Goal: Information Seeking & Learning: Learn about a topic

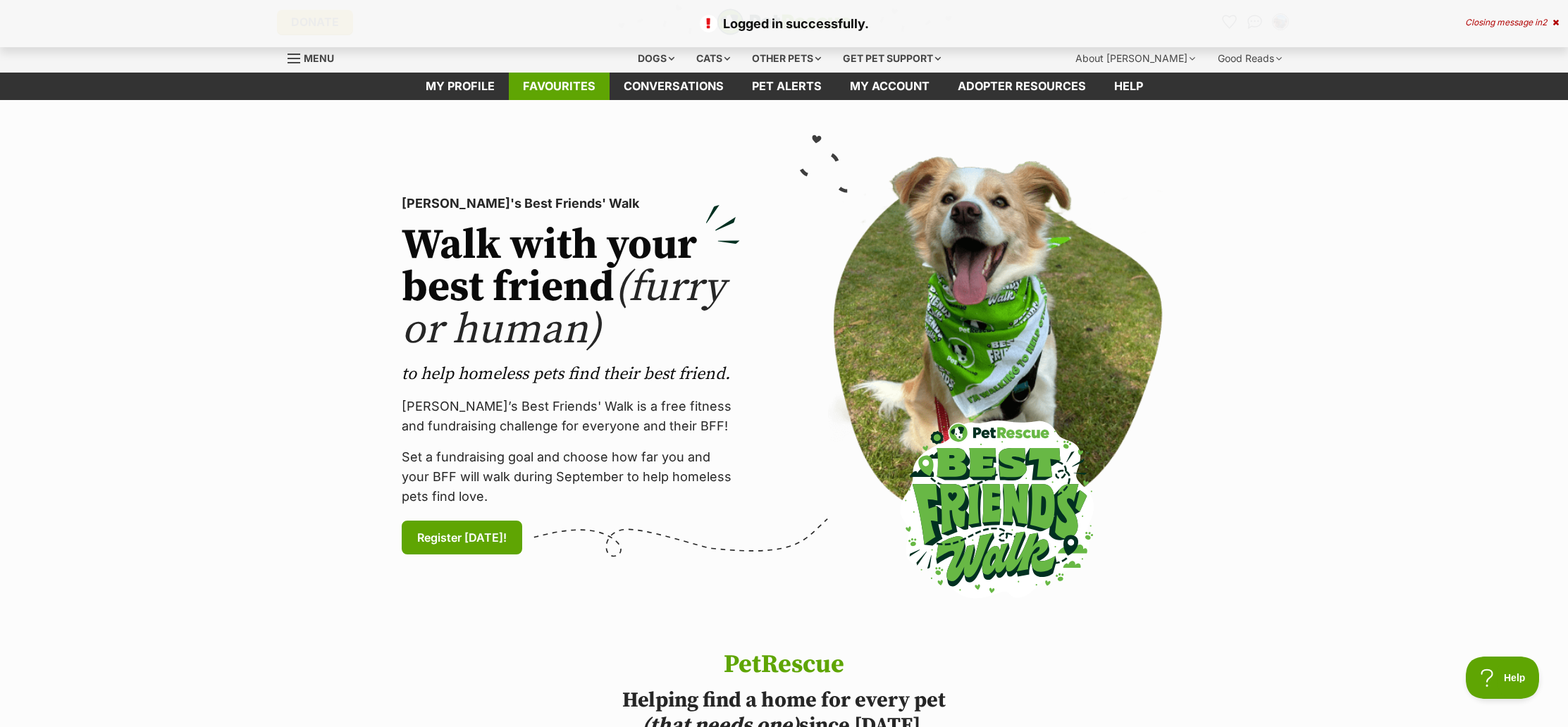
click at [587, 88] on link "Favourites" at bounding box center [559, 86] width 101 height 28
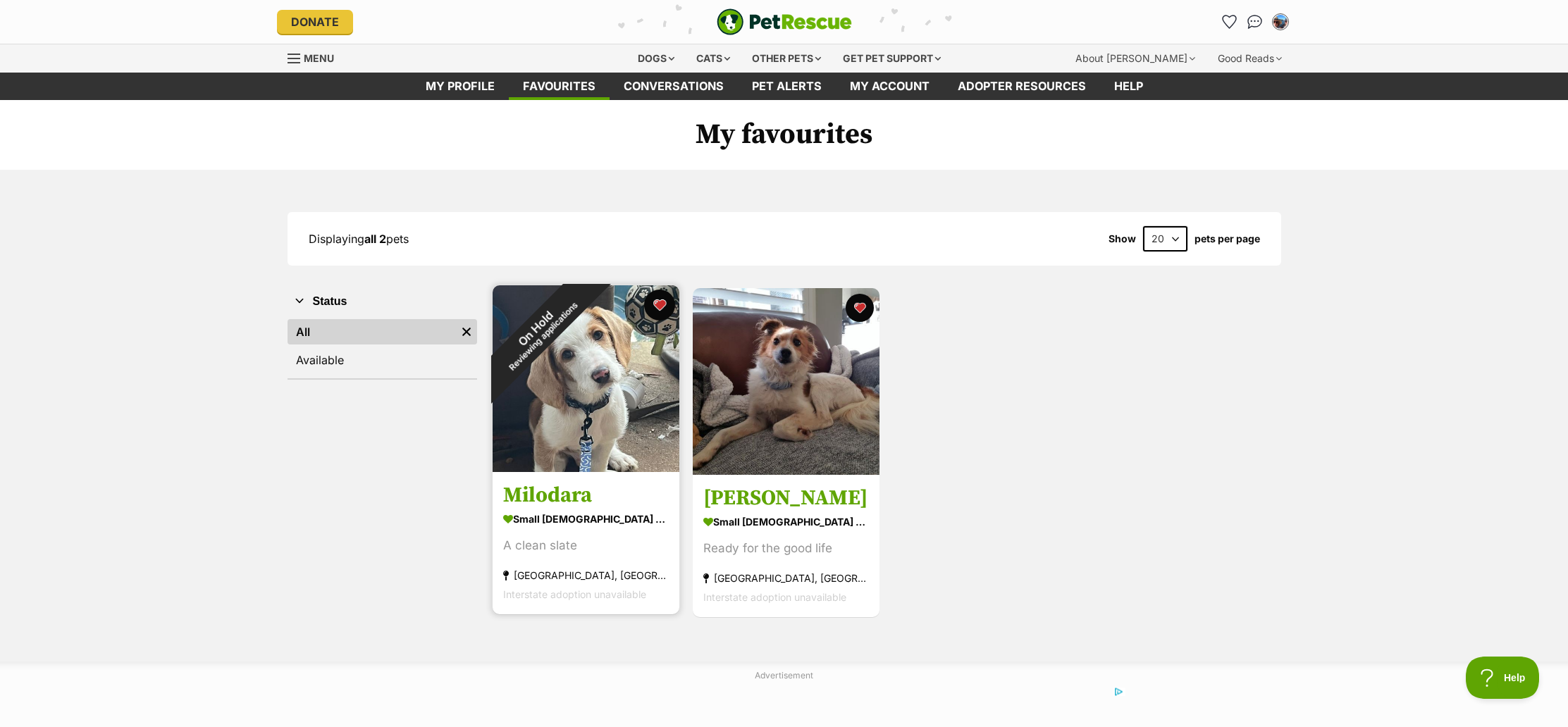
click at [659, 302] on button "favourite" at bounding box center [660, 305] width 31 height 31
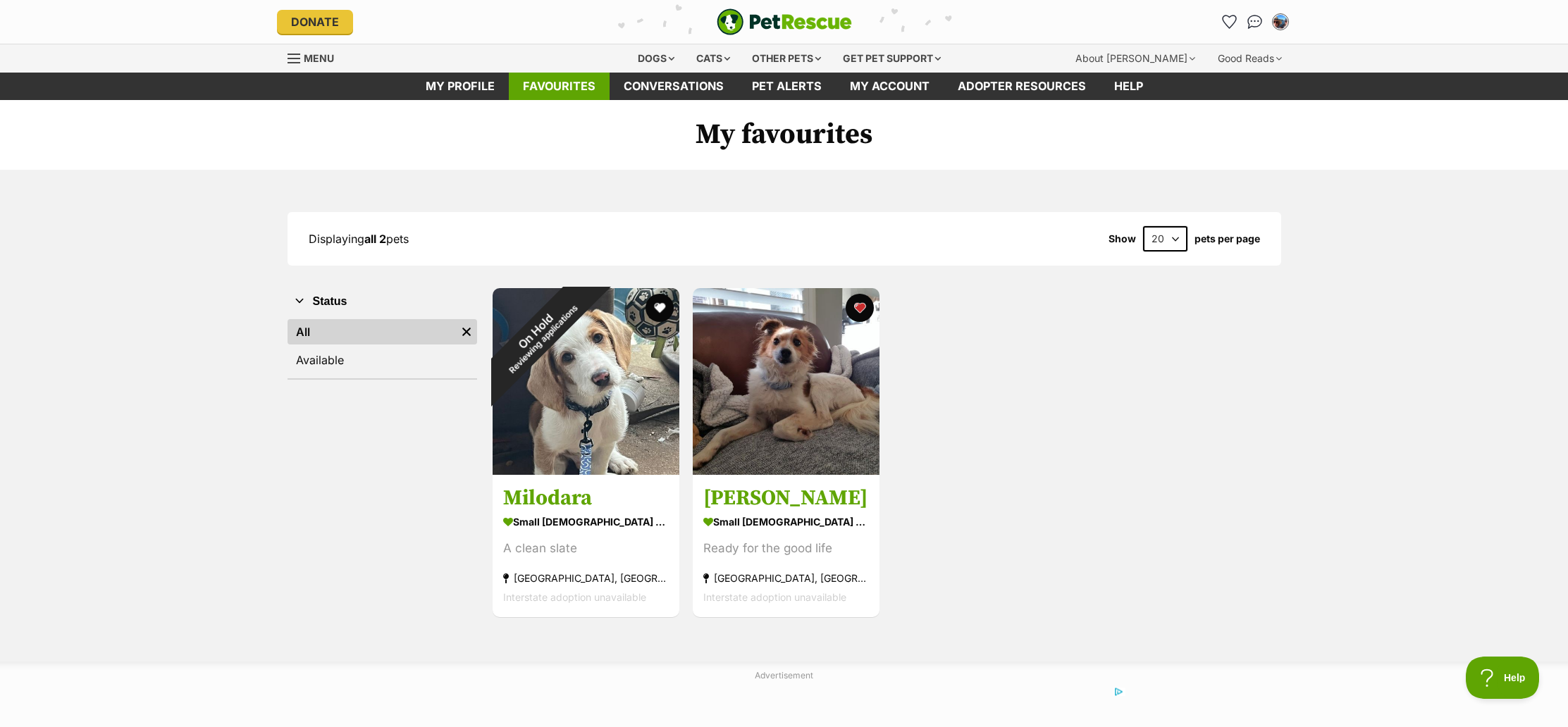
click at [550, 84] on link "Favourites" at bounding box center [559, 86] width 101 height 28
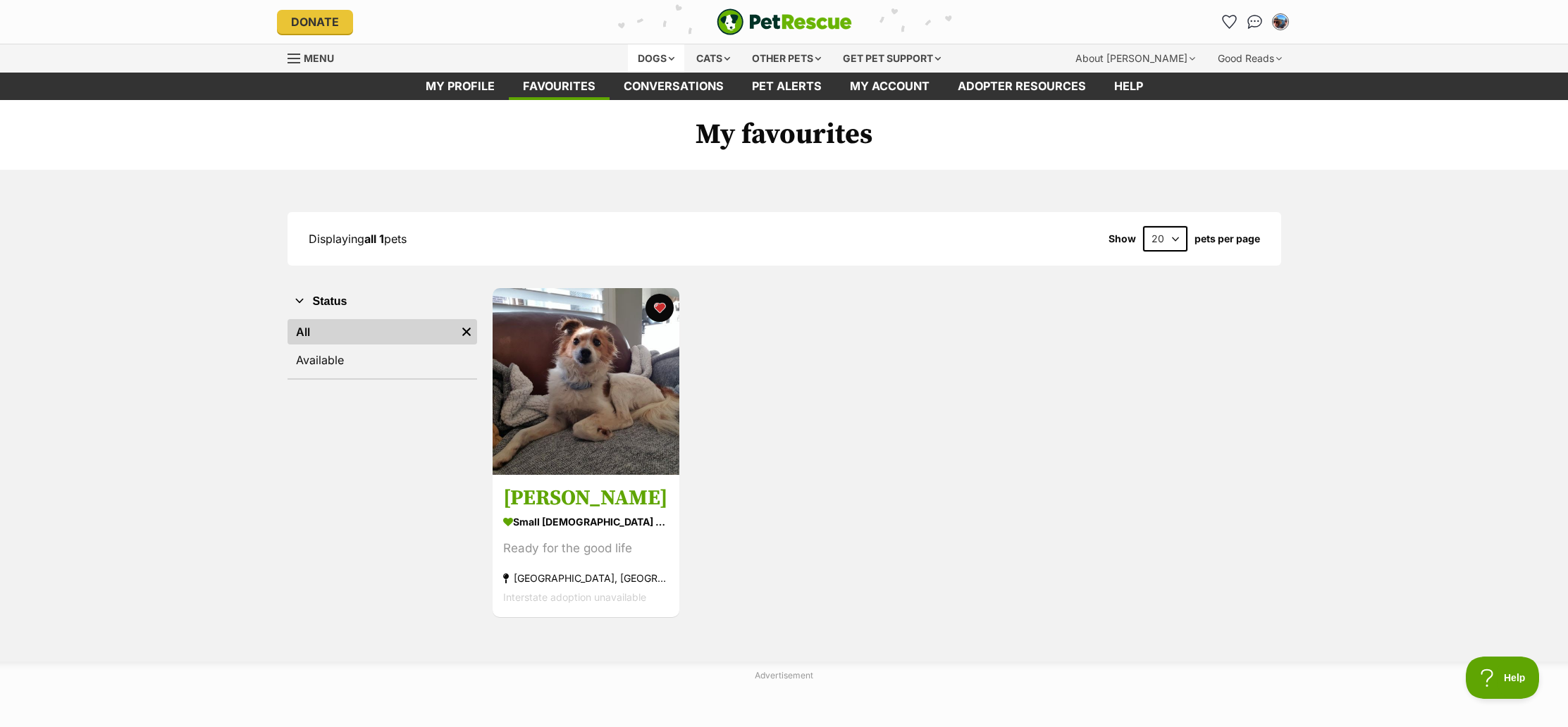
click at [675, 55] on div "Dogs" at bounding box center [656, 59] width 56 height 29
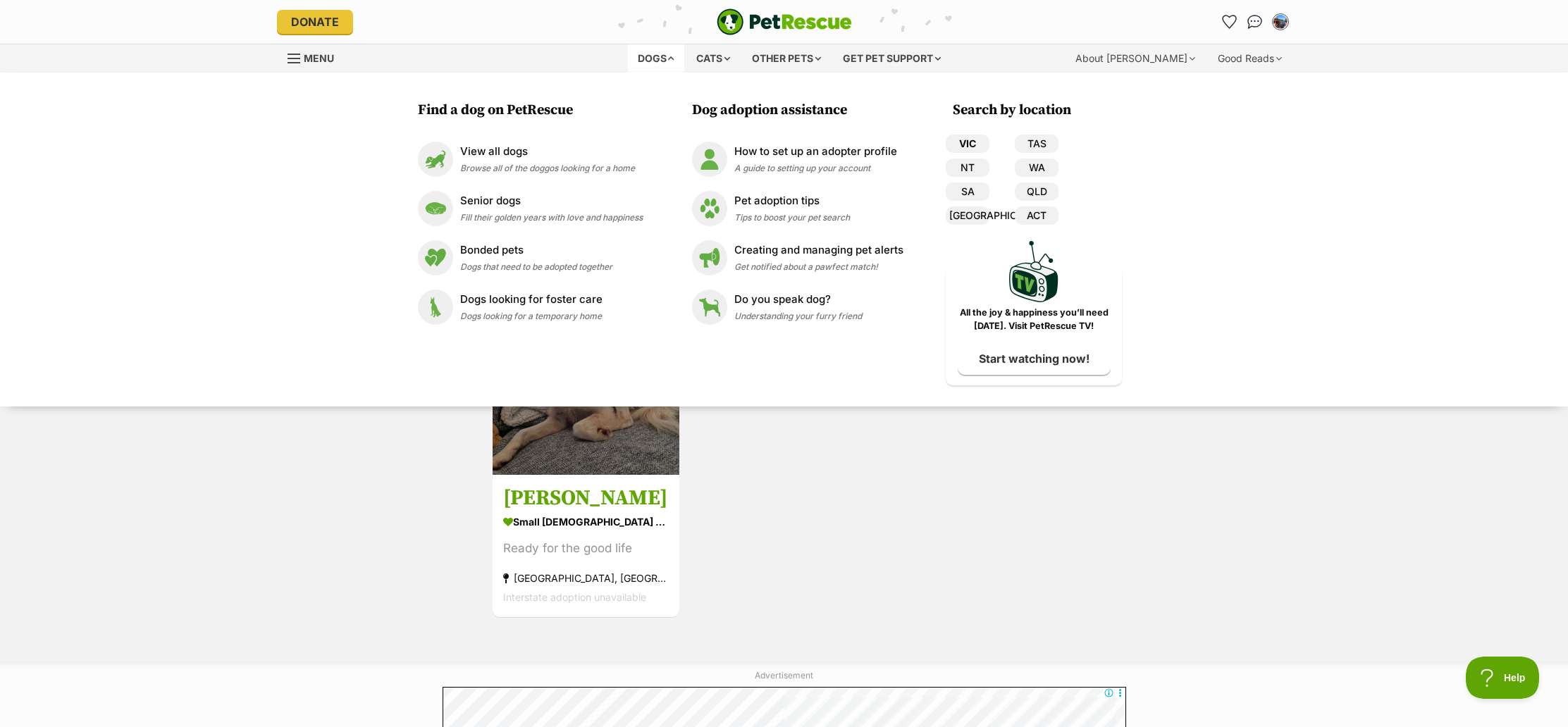
click at [974, 143] on link "VIC" at bounding box center [967, 143] width 44 height 18
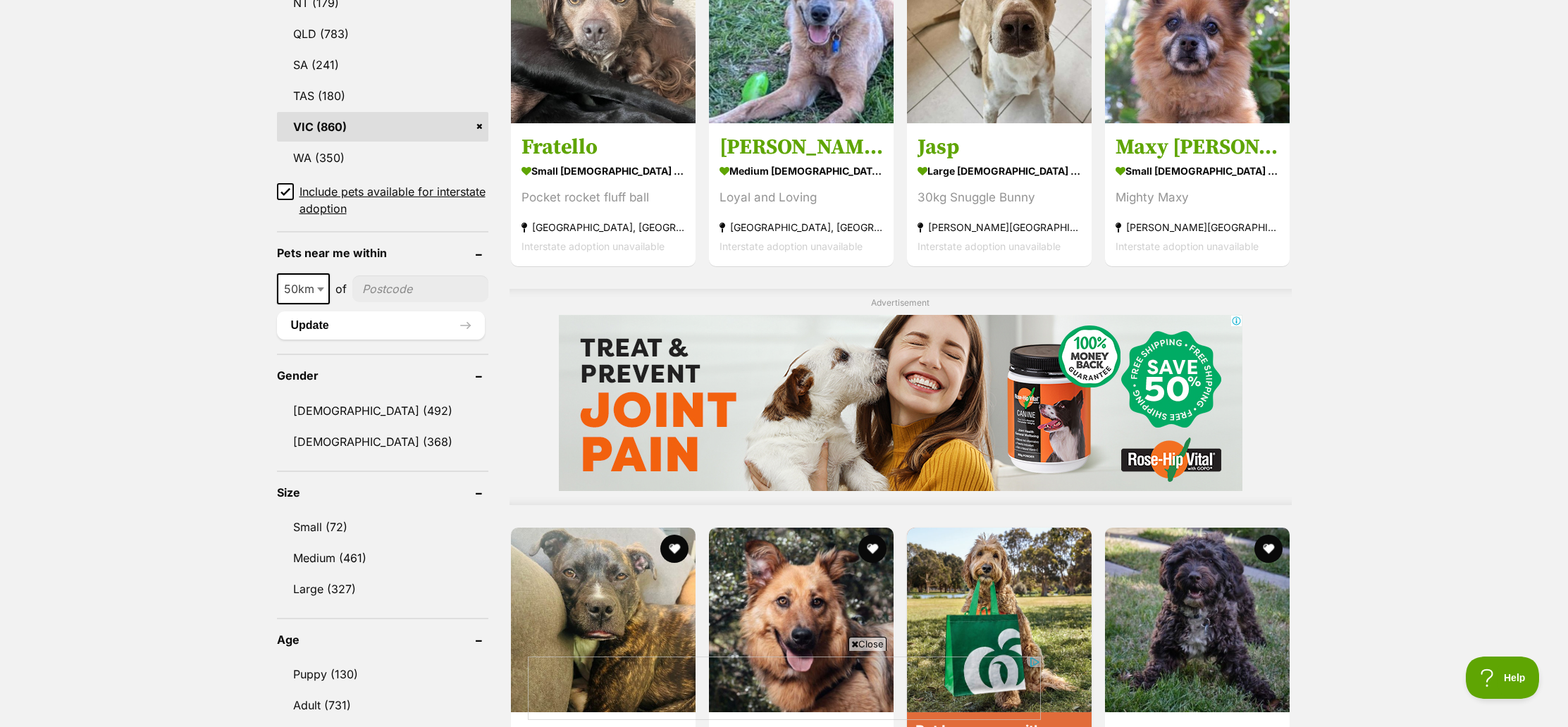
scroll to position [867, 0]
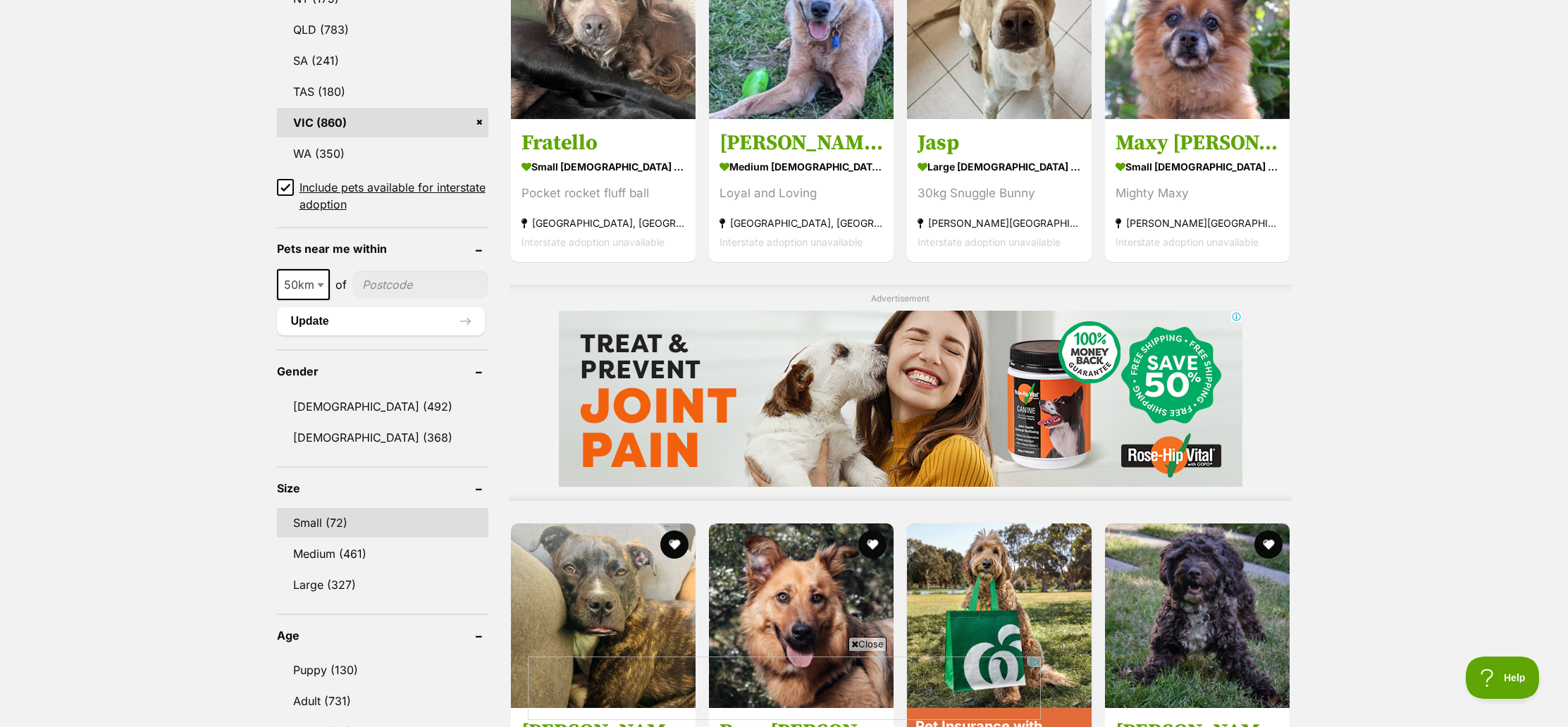
click at [336, 508] on link "Small (72)" at bounding box center [382, 523] width 211 height 29
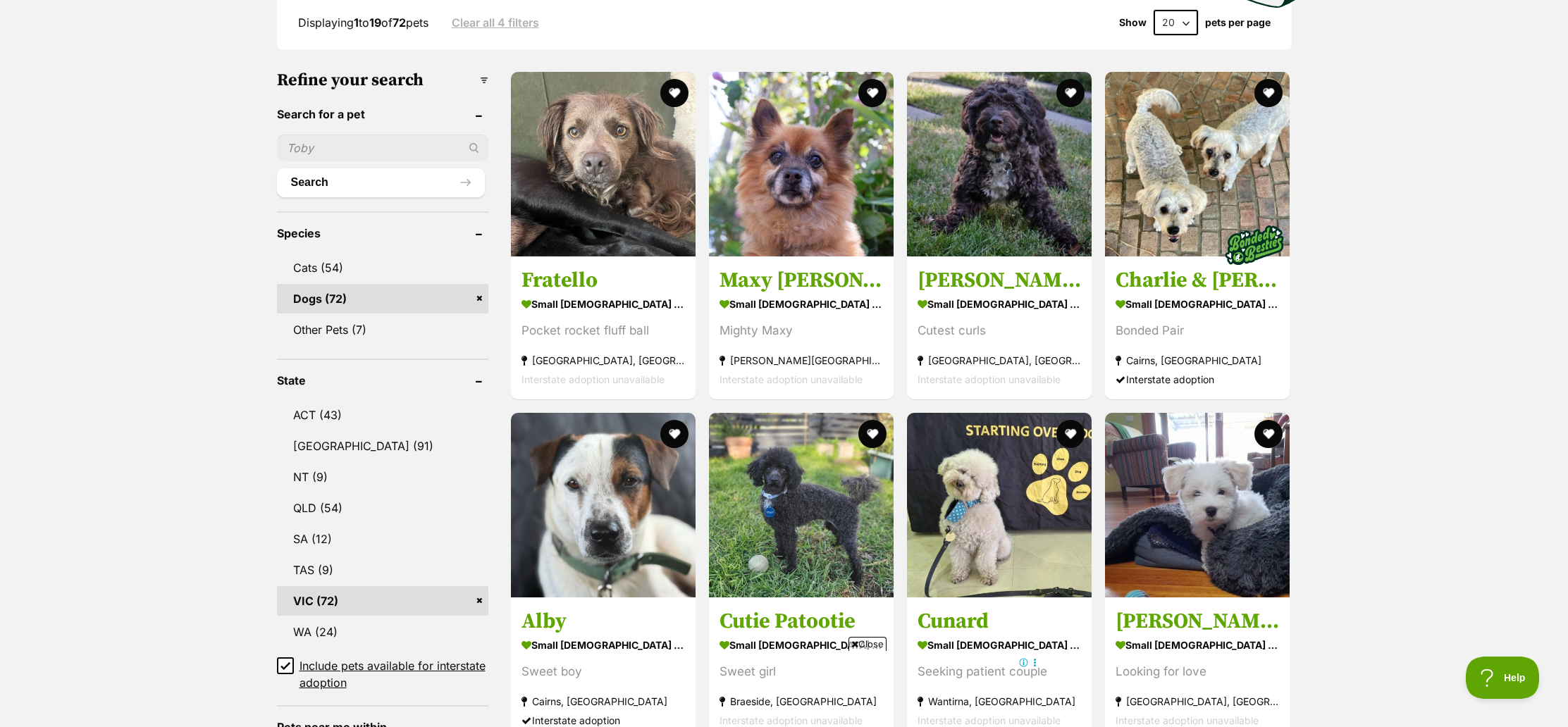
scroll to position [391, 0]
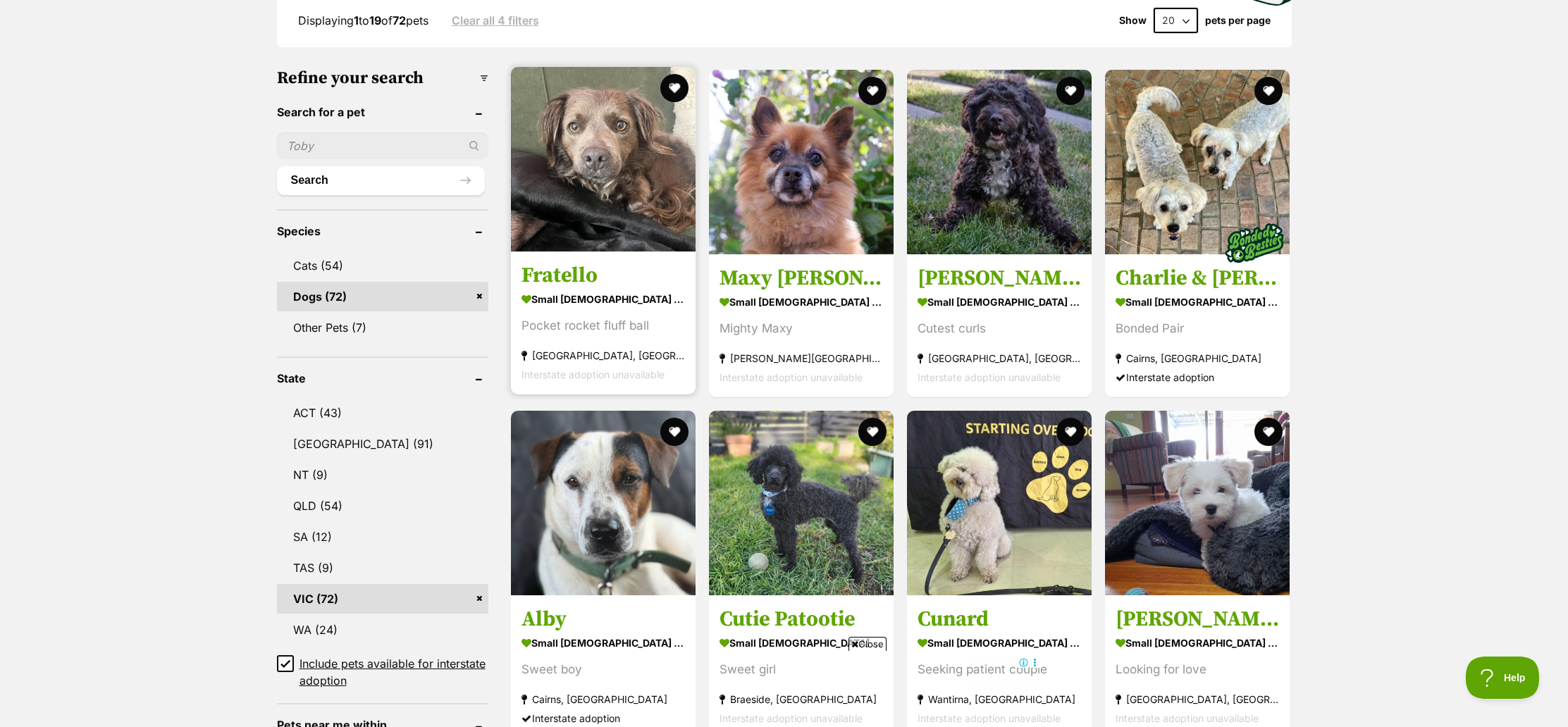
click at [565, 260] on link "Fratello small male Dog Pocket rocket fluff ball St Kilda West, VIC Interstate …" at bounding box center [603, 323] width 184 height 143
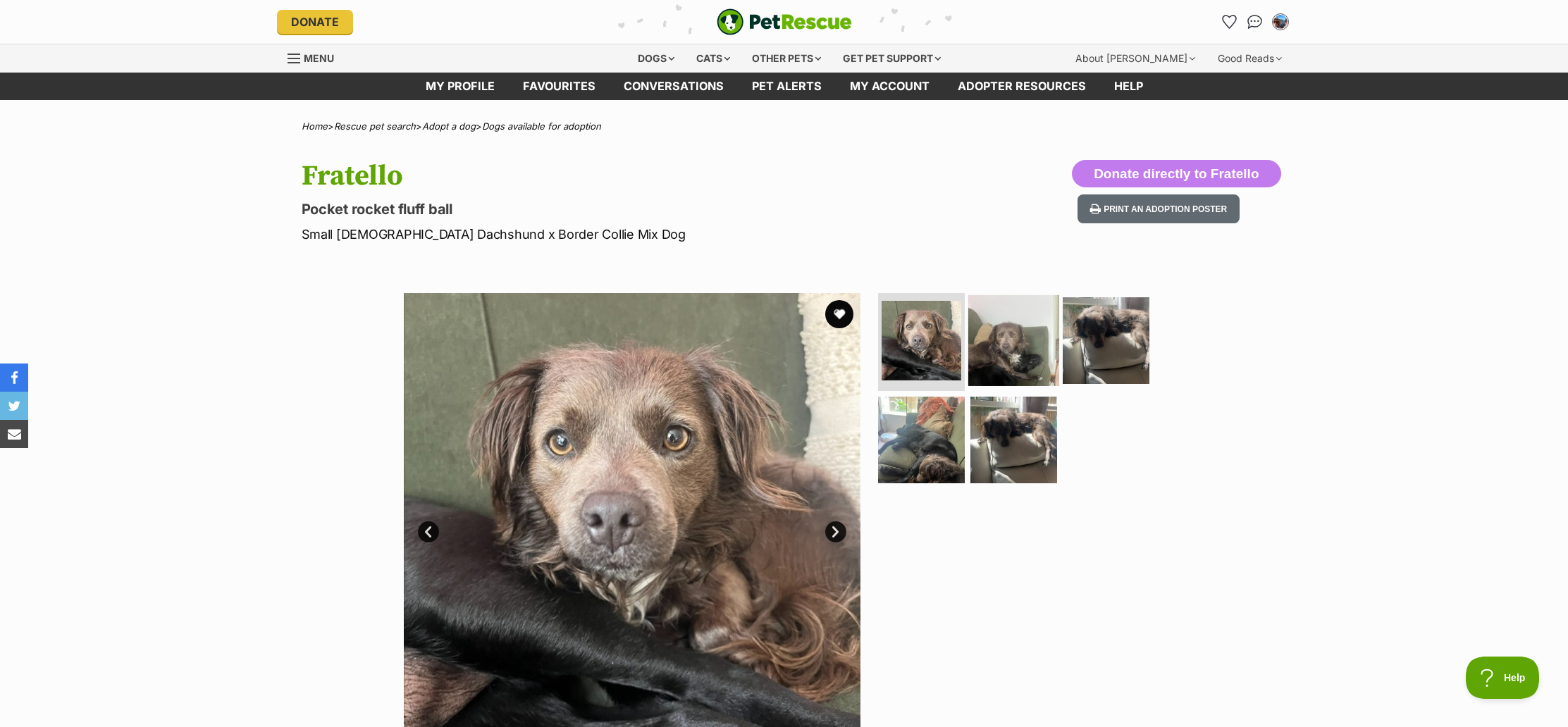
click at [992, 332] on img at bounding box center [1014, 340] width 91 height 91
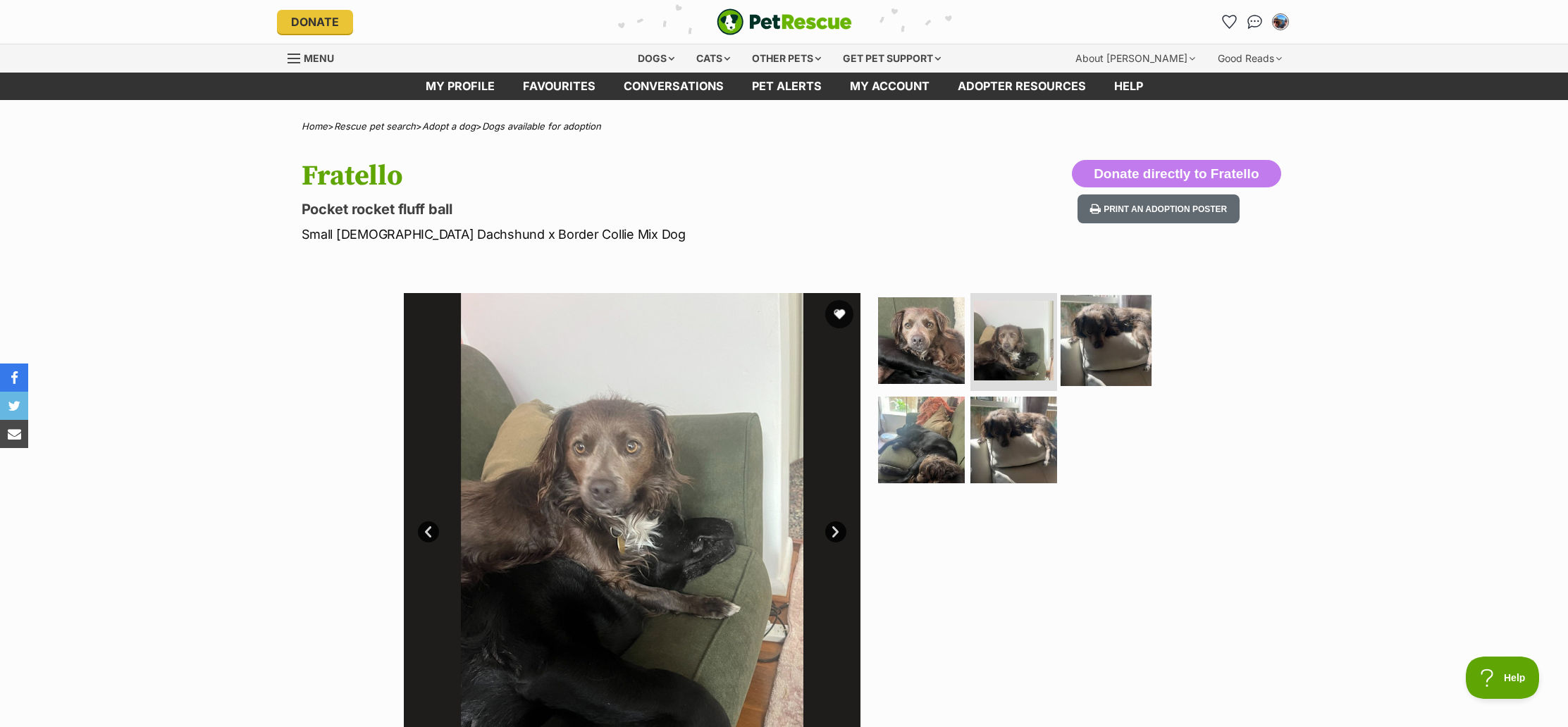
click at [1120, 332] on img at bounding box center [1106, 340] width 91 height 91
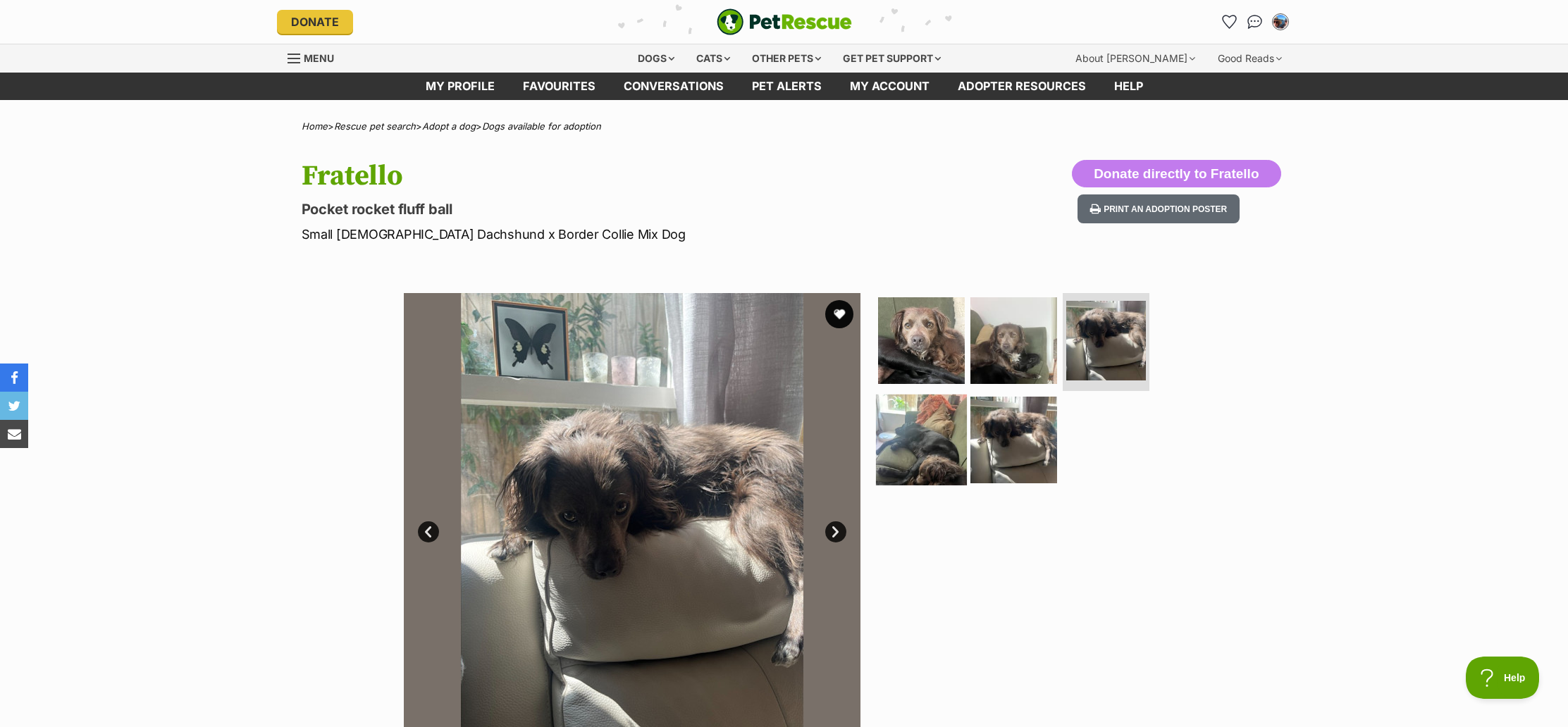
click at [930, 432] on img at bounding box center [922, 440] width 91 height 91
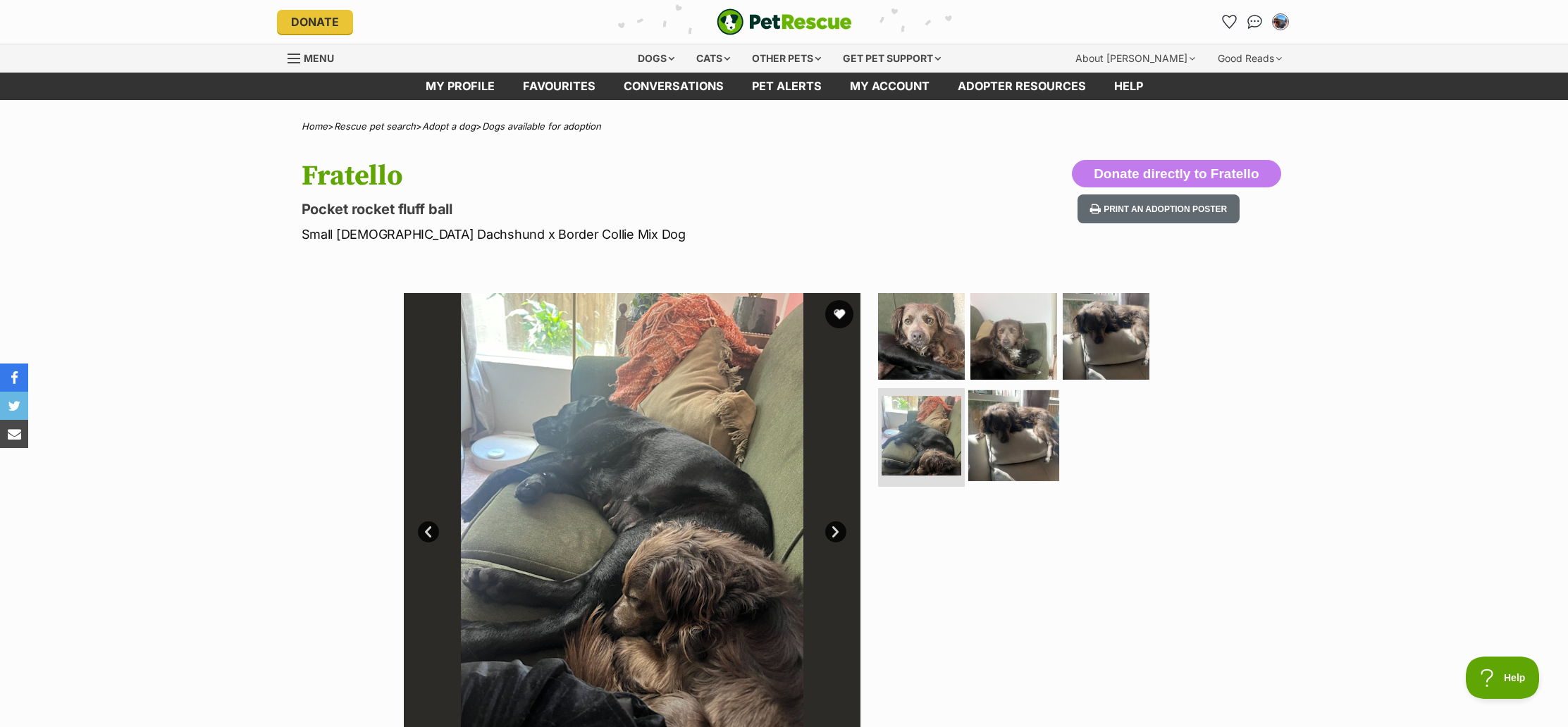
click at [1004, 432] on img at bounding box center [1014, 436] width 91 height 91
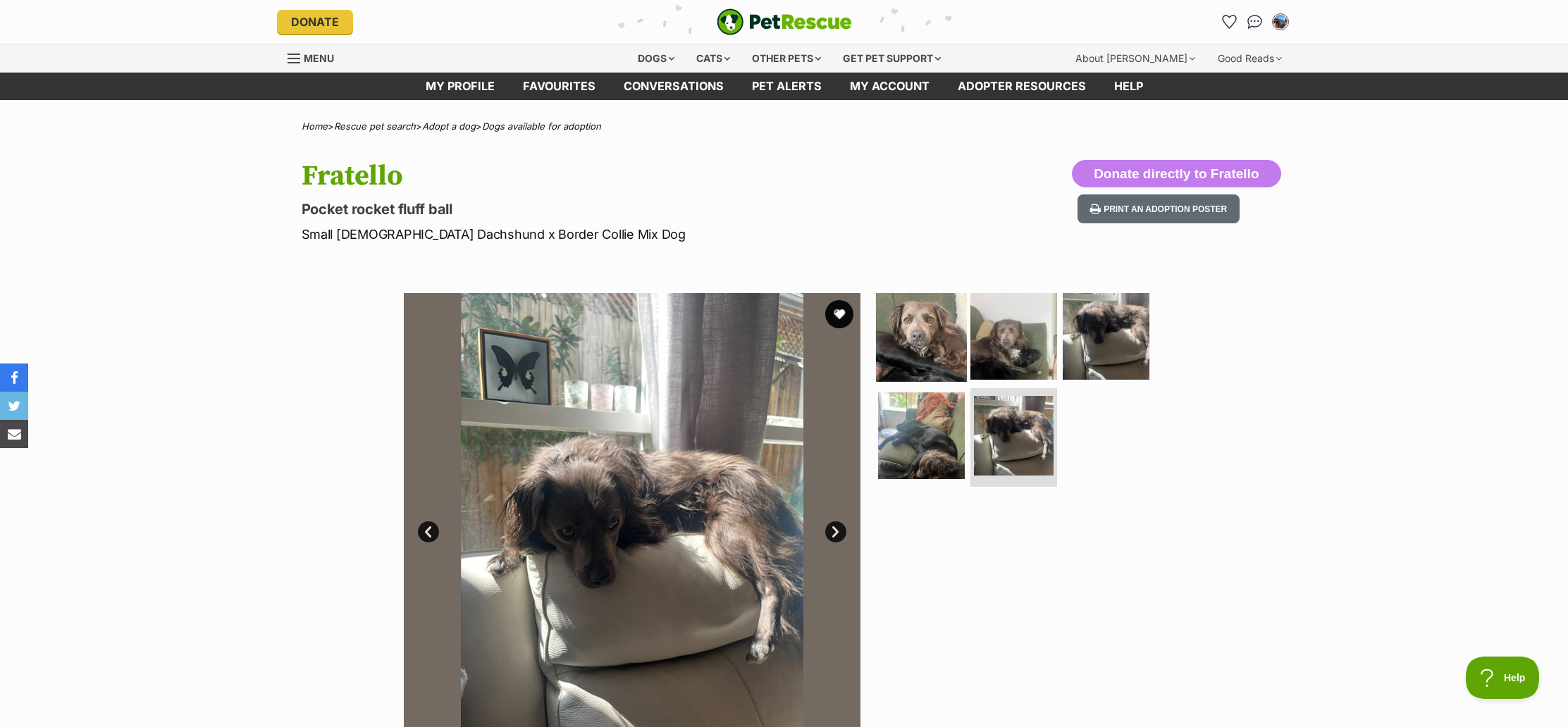
click at [895, 351] on img at bounding box center [922, 336] width 91 height 91
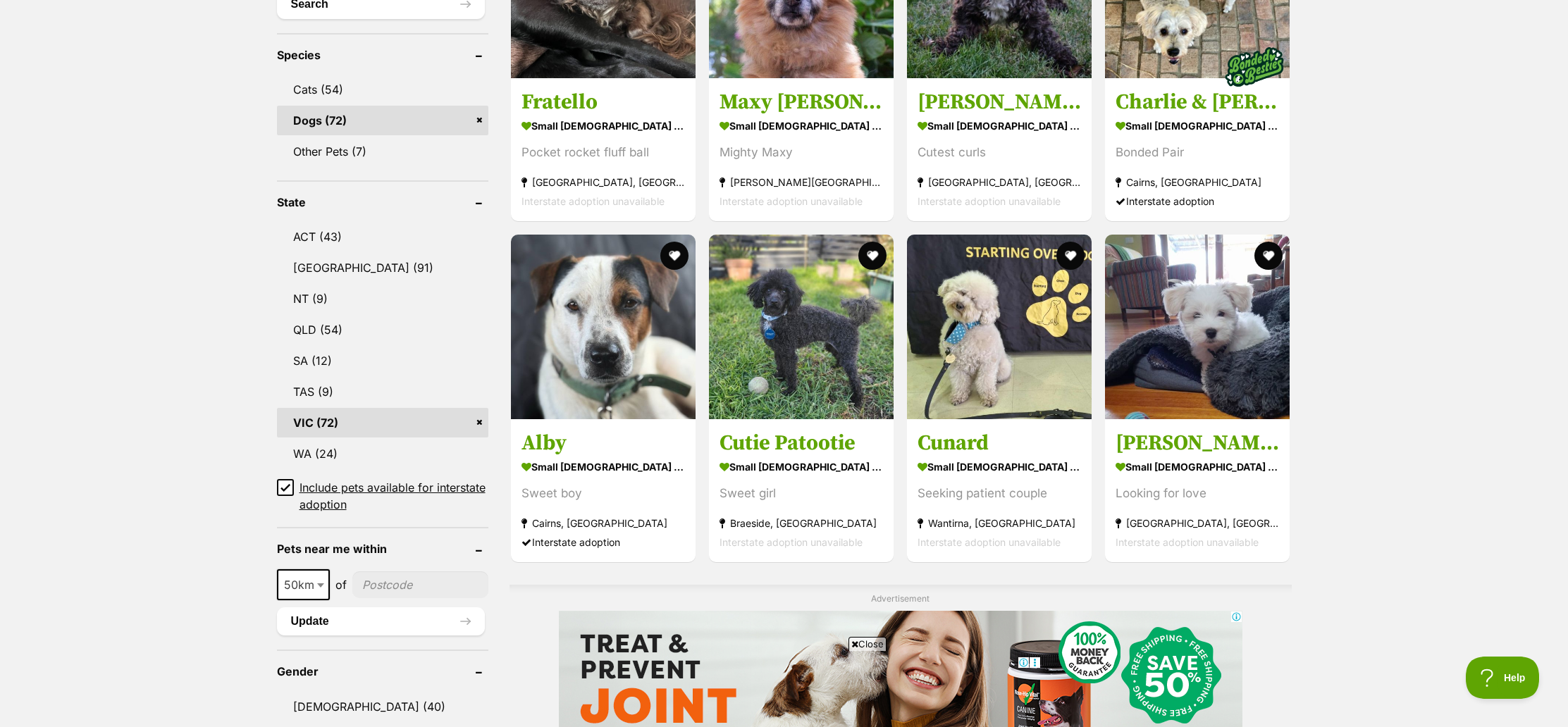
scroll to position [548, 0]
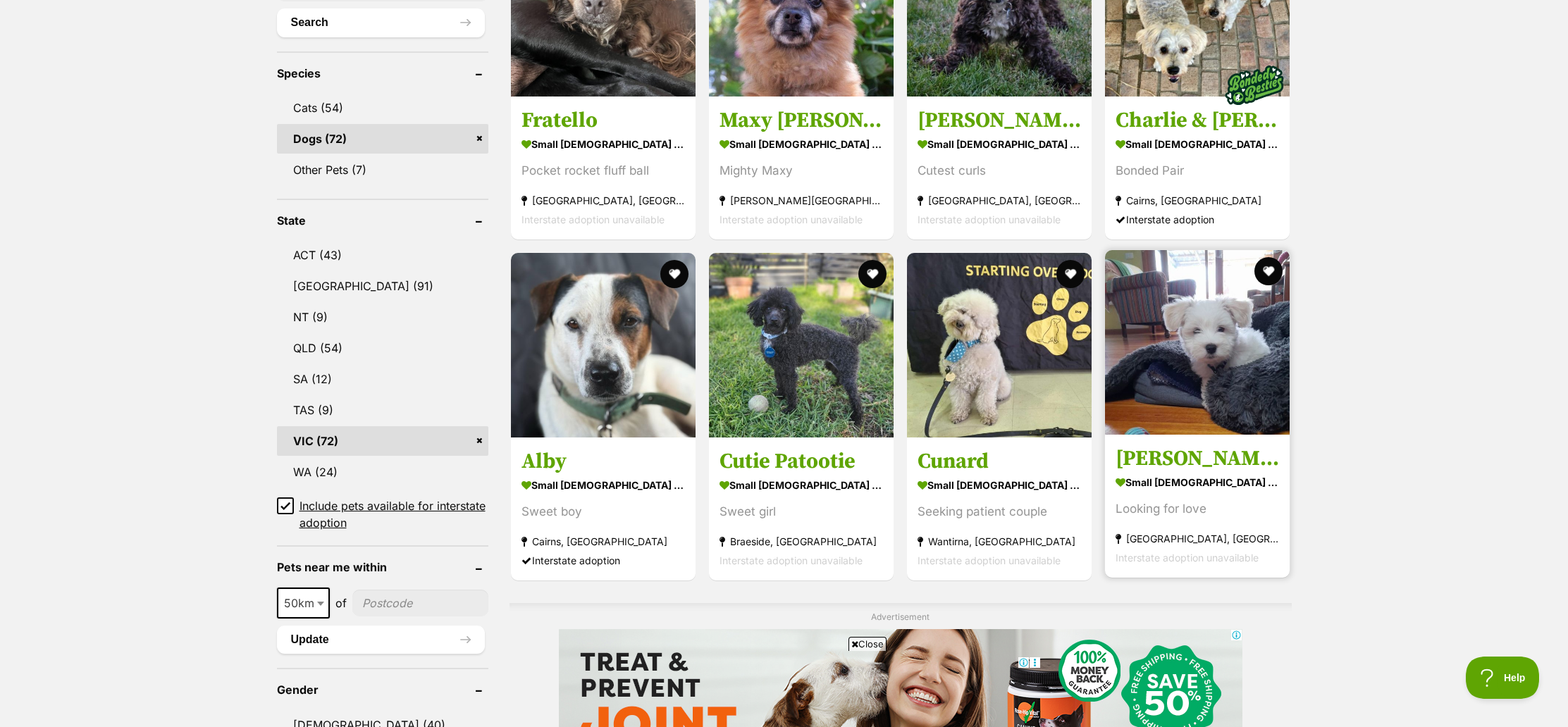
click at [1183, 446] on h3 "[PERSON_NAME]" at bounding box center [1197, 459] width 163 height 27
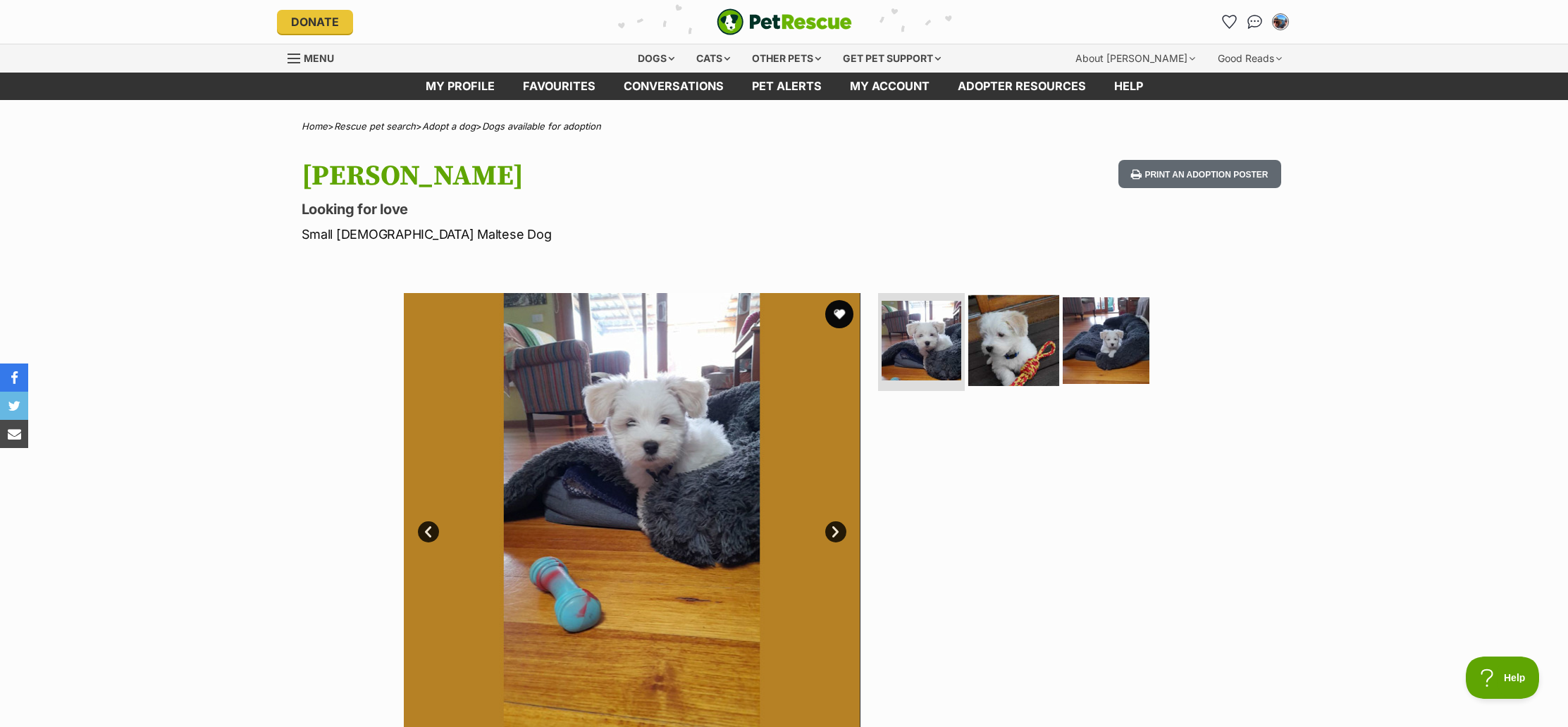
click at [993, 335] on img at bounding box center [1014, 340] width 91 height 91
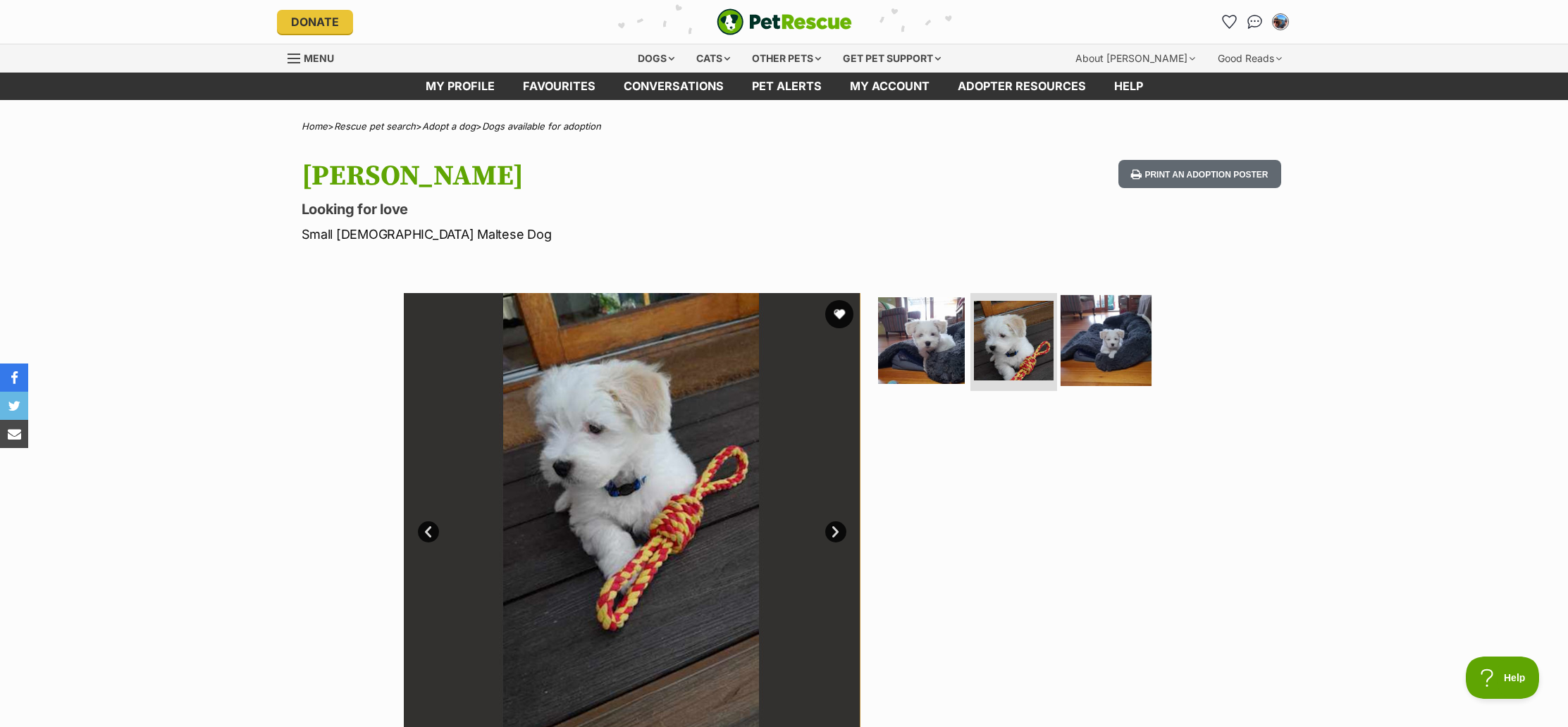
click at [1099, 343] on img at bounding box center [1106, 340] width 91 height 91
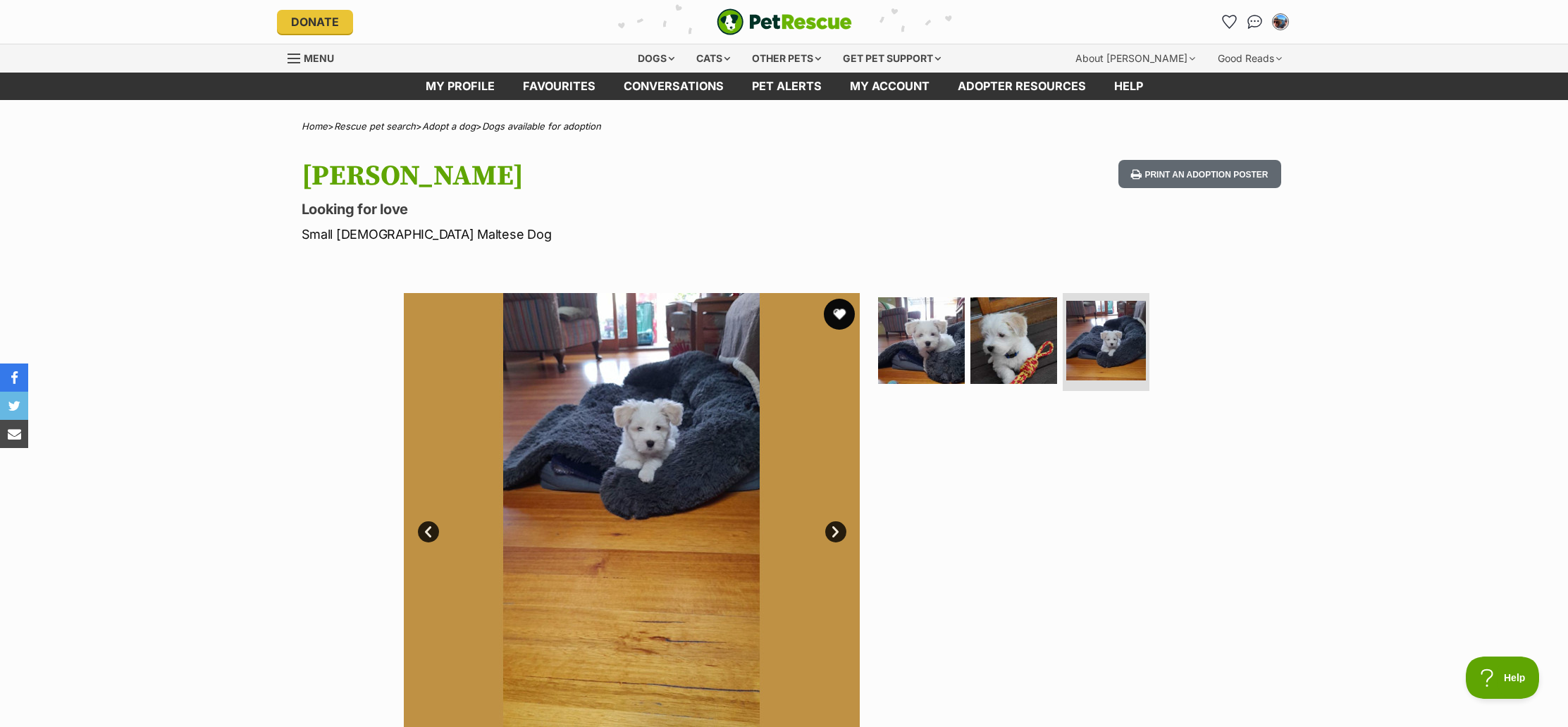
click at [832, 314] on button "favourite" at bounding box center [839, 314] width 31 height 31
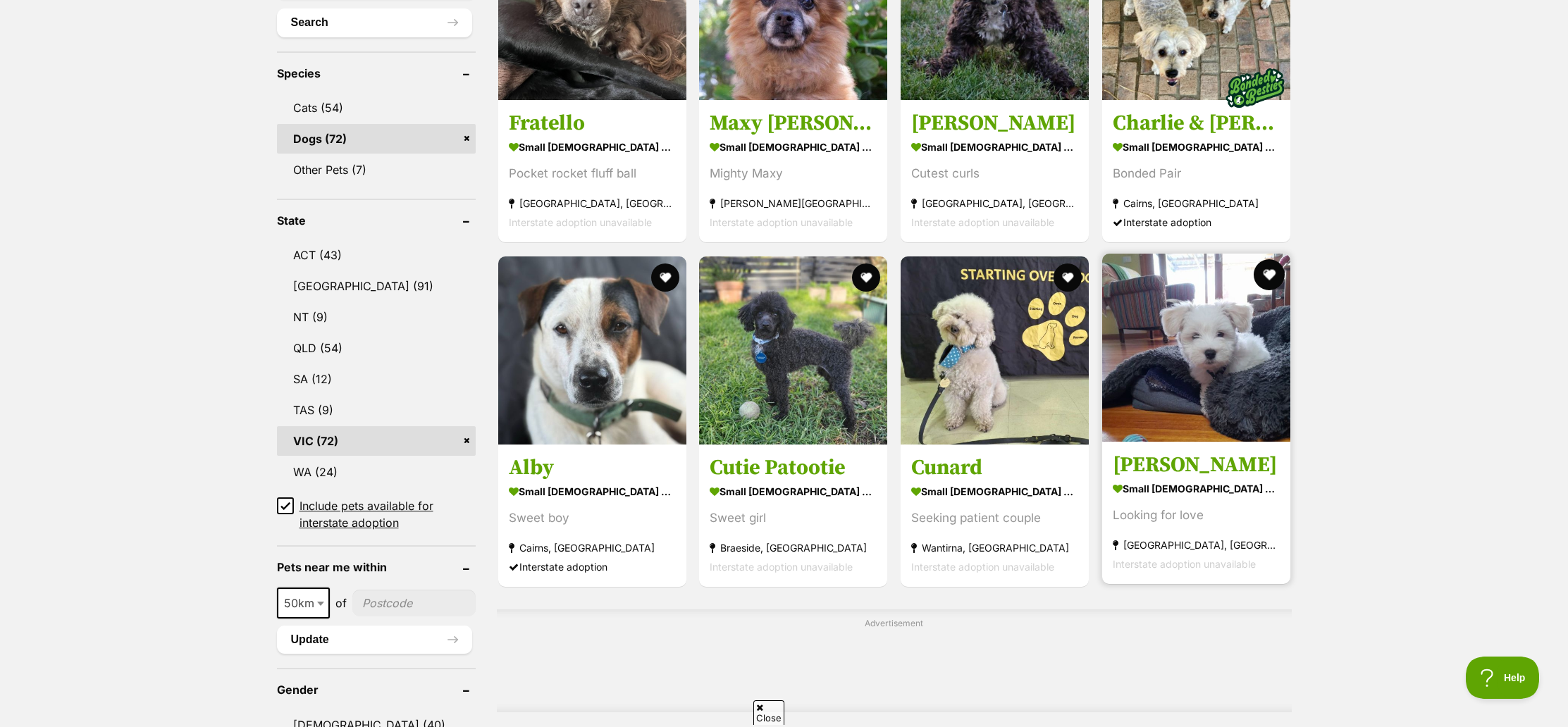
click at [1272, 270] on button "favourite" at bounding box center [1269, 275] width 31 height 31
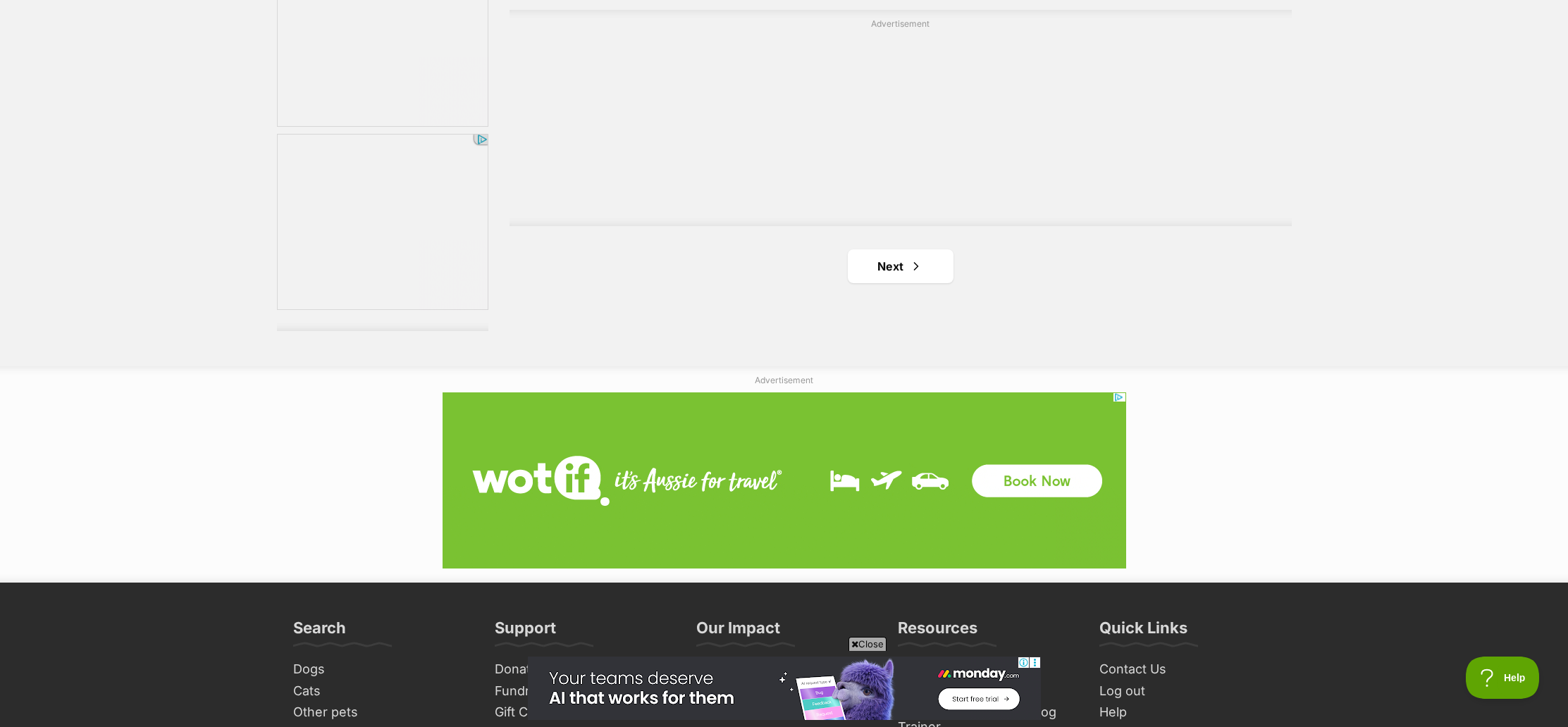
scroll to position [2544, 0]
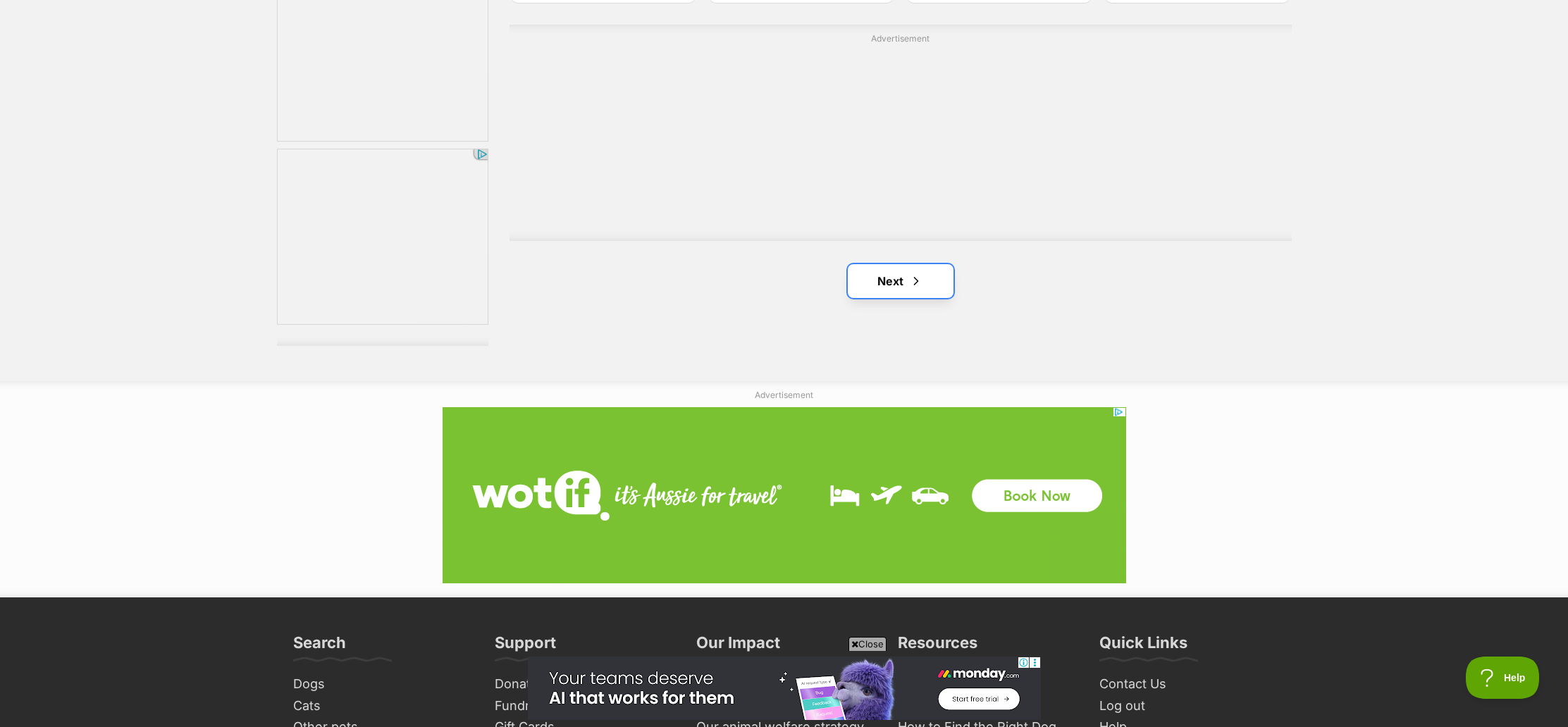
click at [883, 275] on link "Next" at bounding box center [900, 281] width 105 height 34
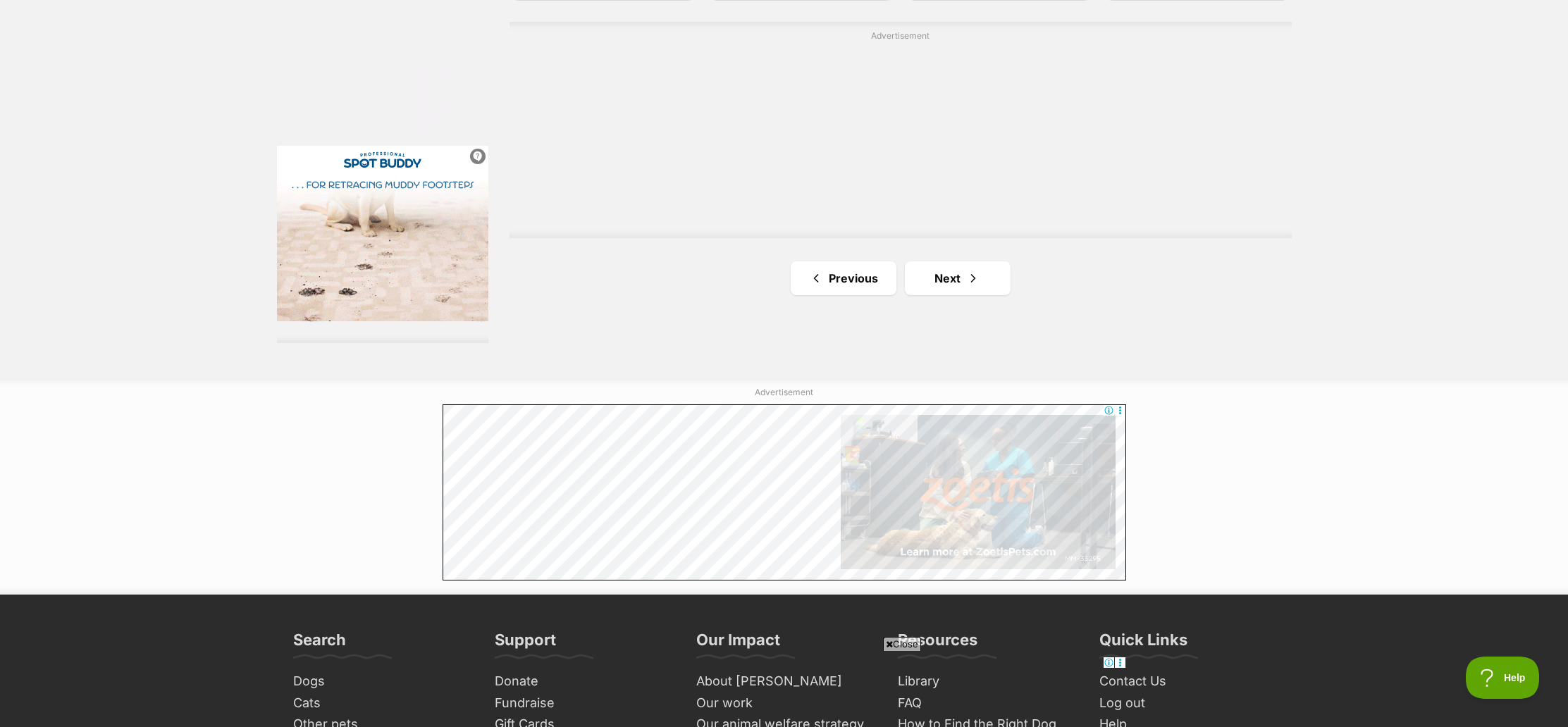
scroll to position [2553, 0]
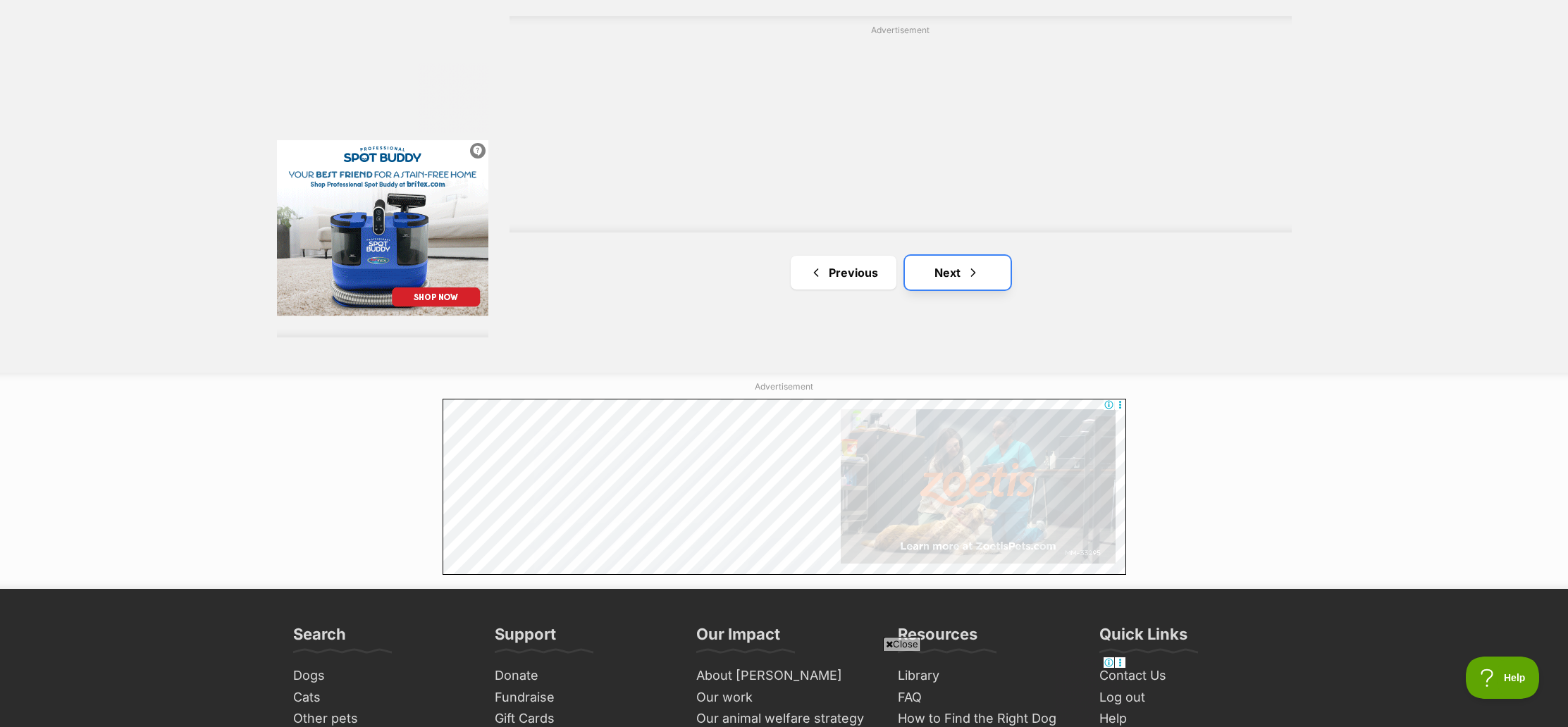
click at [950, 265] on link "Next" at bounding box center [957, 273] width 105 height 34
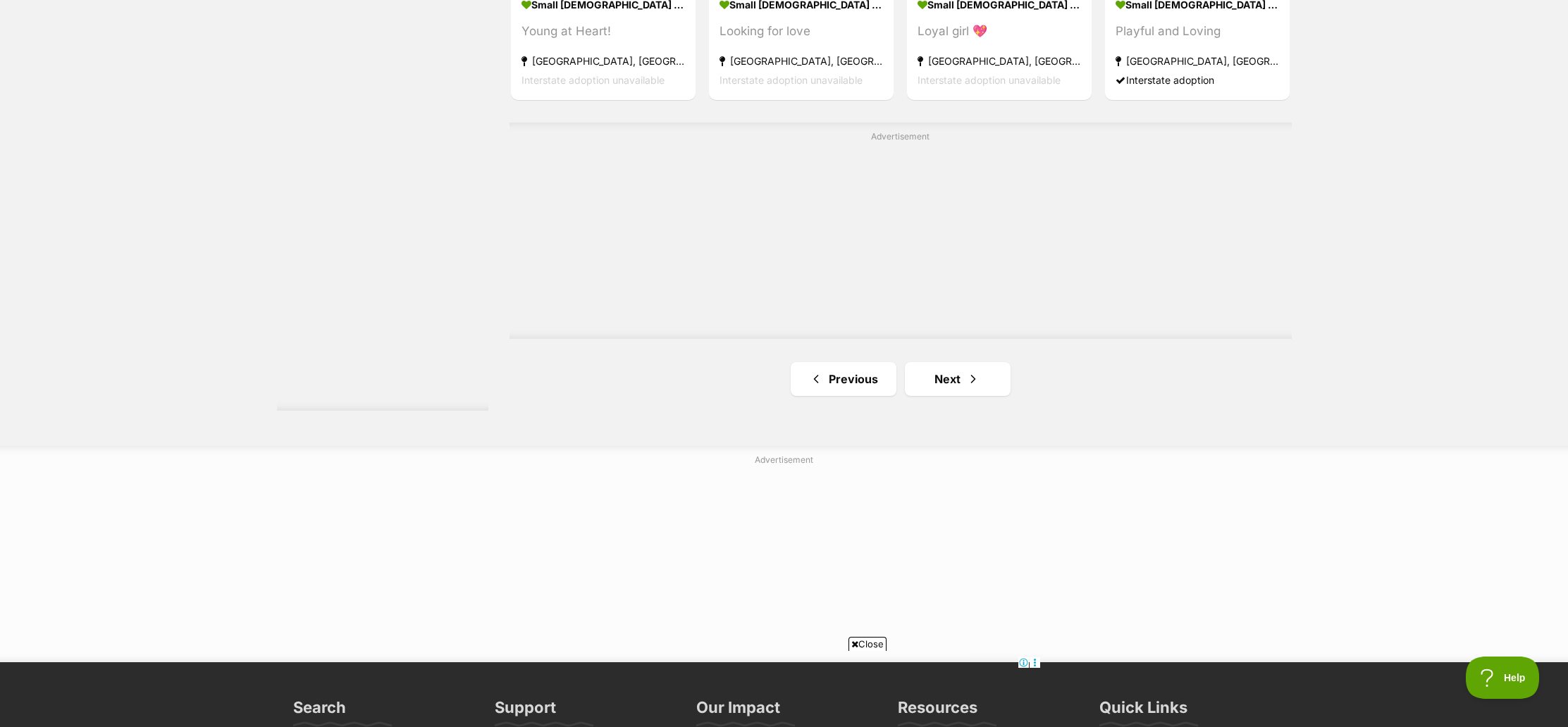
scroll to position [2534, 0]
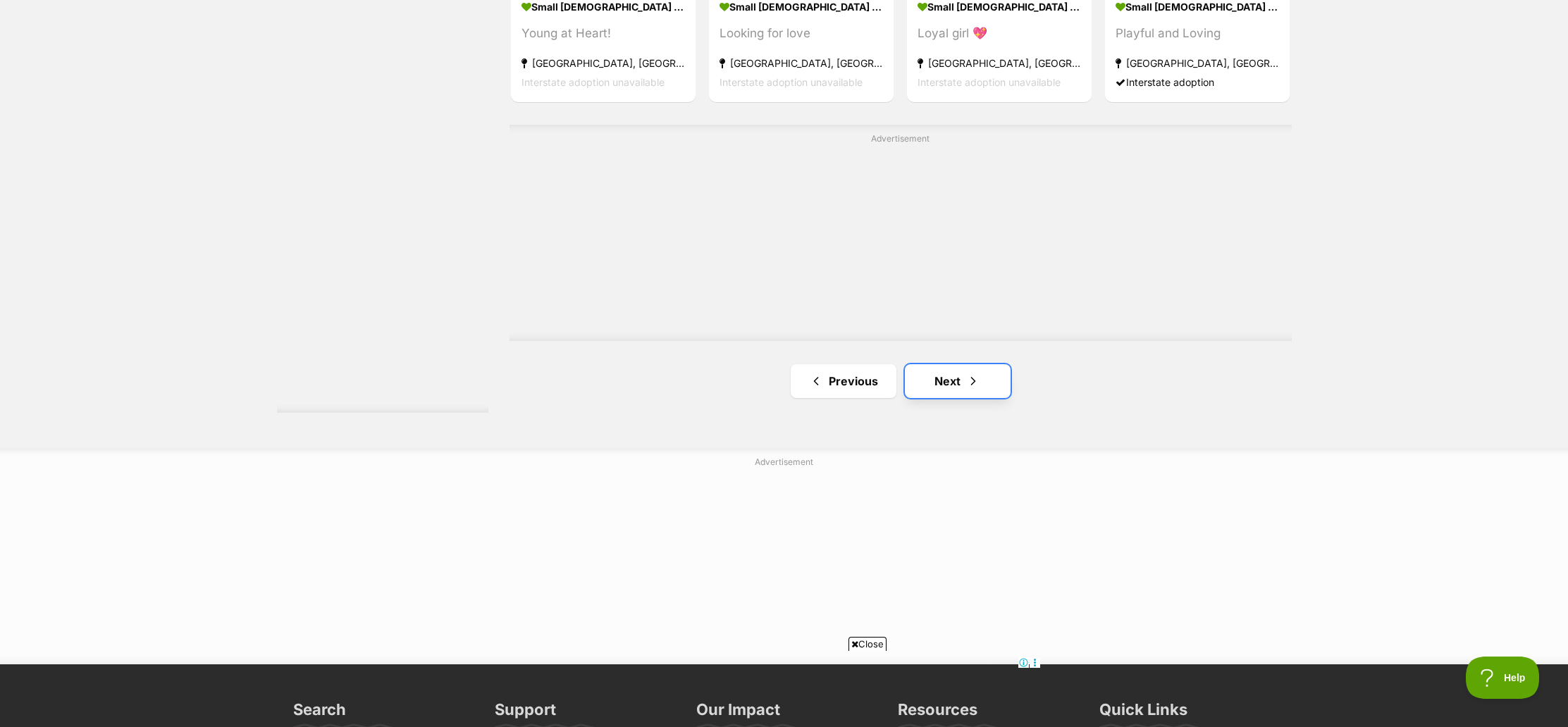
click at [947, 373] on link "Next" at bounding box center [957, 381] width 105 height 34
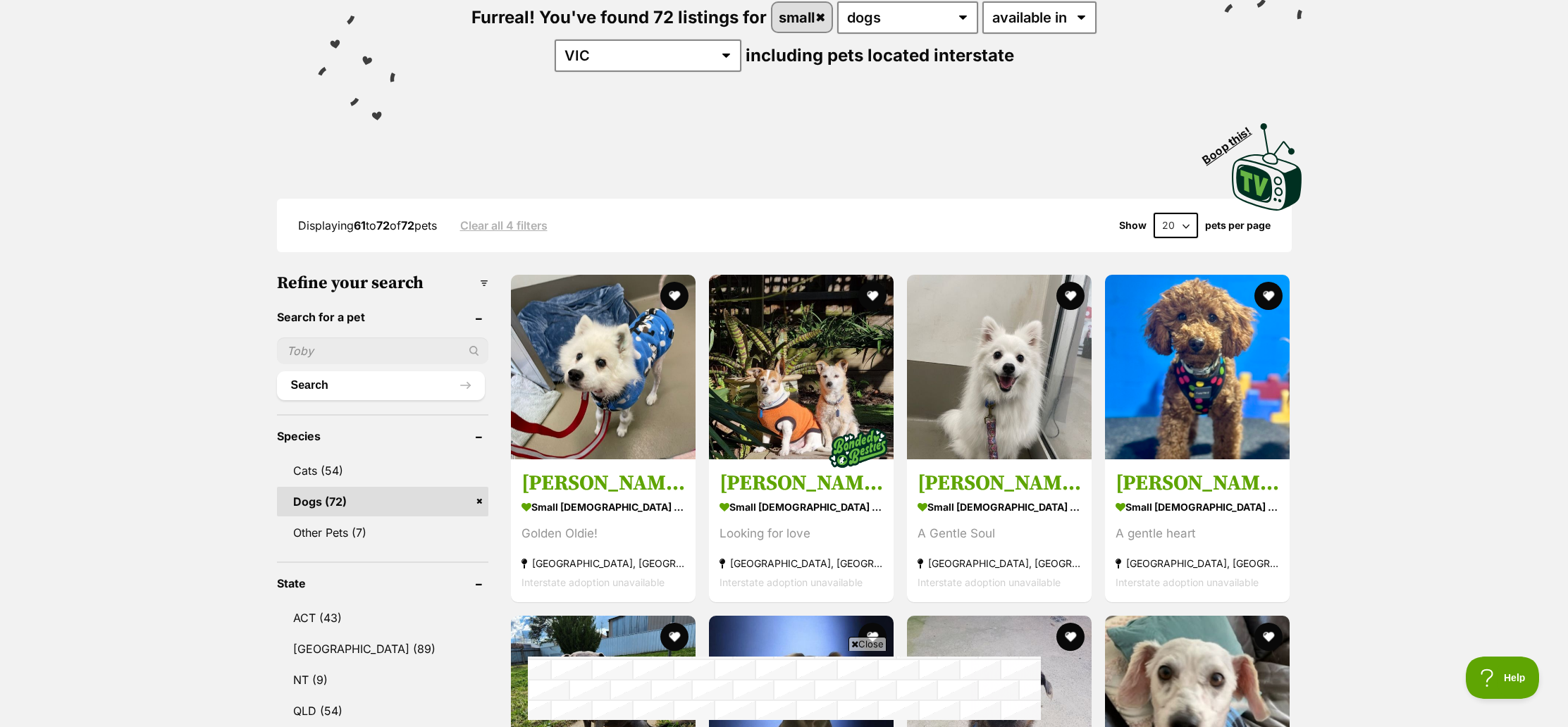
scroll to position [189, 0]
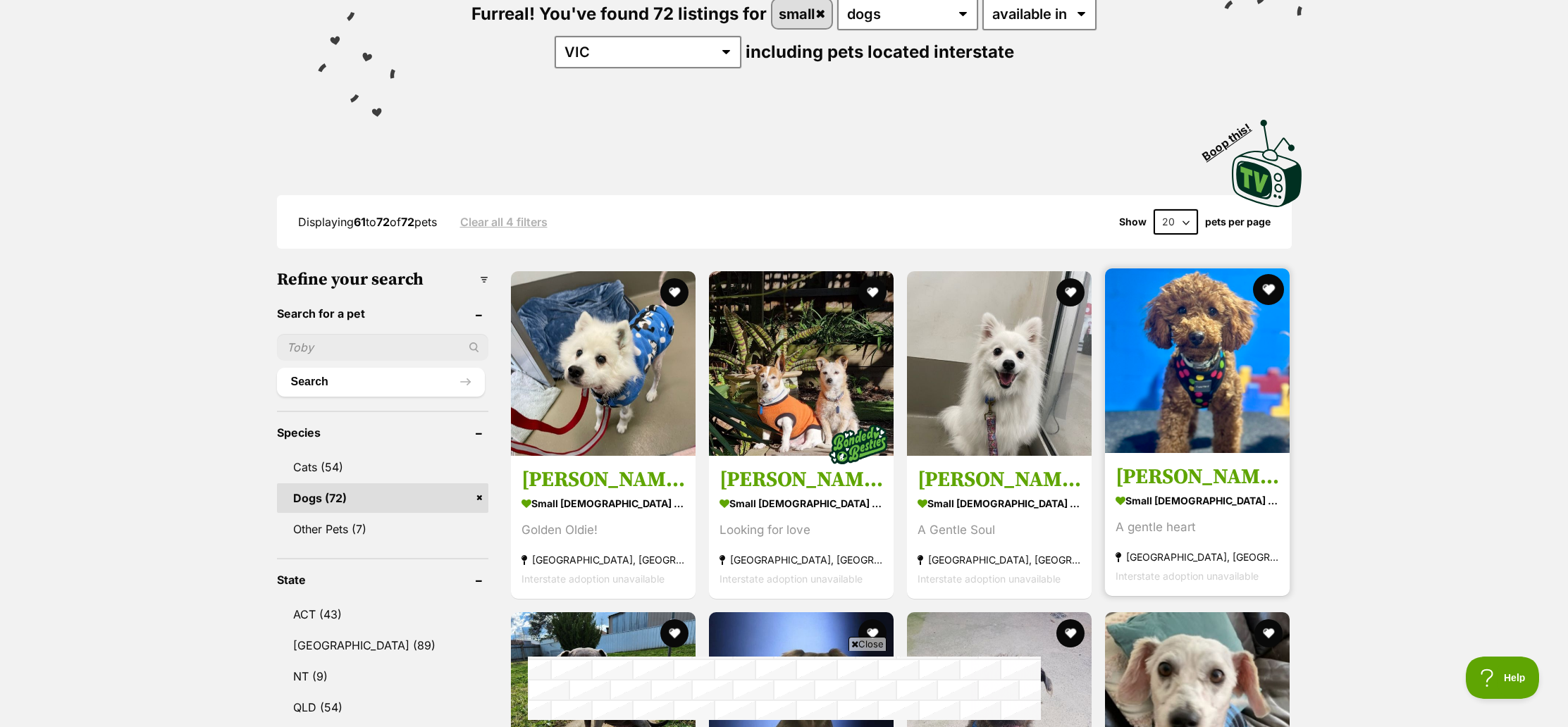
click at [1274, 285] on button "favourite" at bounding box center [1269, 289] width 31 height 31
click at [1144, 482] on h3 "[PERSON_NAME]" at bounding box center [1197, 477] width 163 height 27
